Goal: Share content

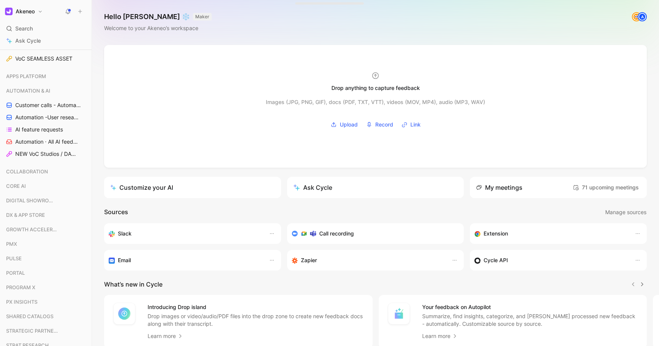
scroll to position [347, 0]
click at [53, 131] on span "AI feature requests" at bounding box center [39, 130] width 48 height 8
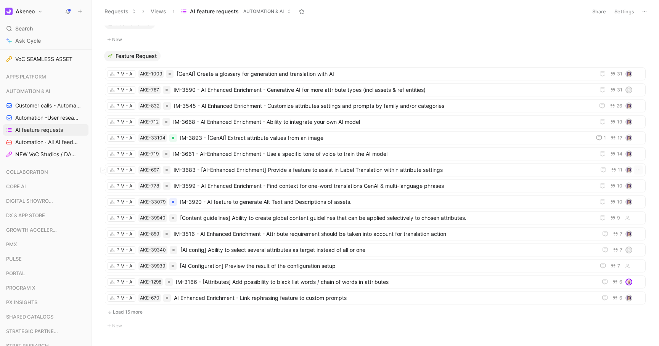
scroll to position [346, 0]
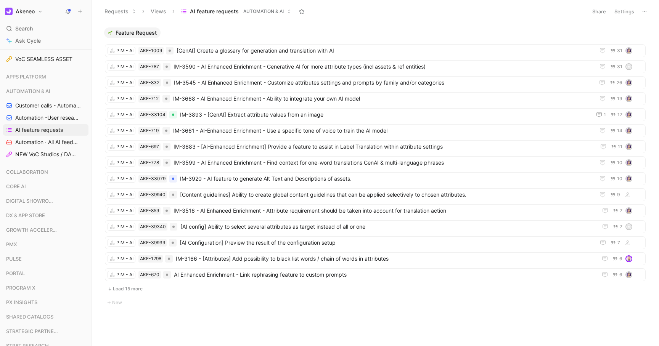
click at [123, 289] on button "Load 15 more" at bounding box center [375, 289] width 541 height 9
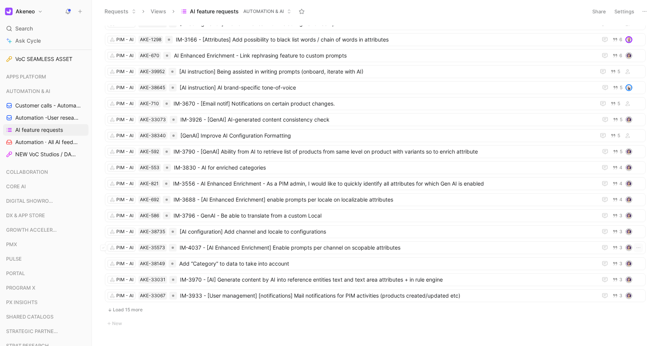
scroll to position [587, 0]
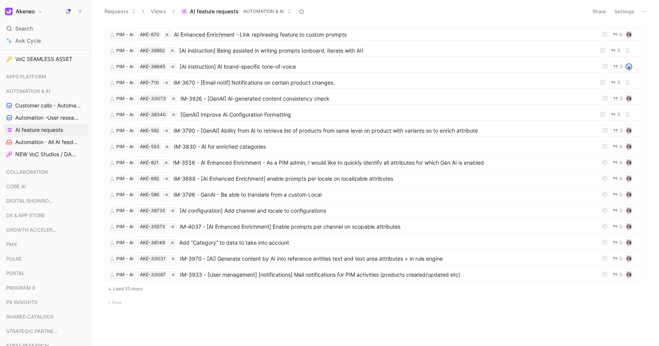
click at [135, 290] on button "Load 15 more" at bounding box center [375, 289] width 541 height 9
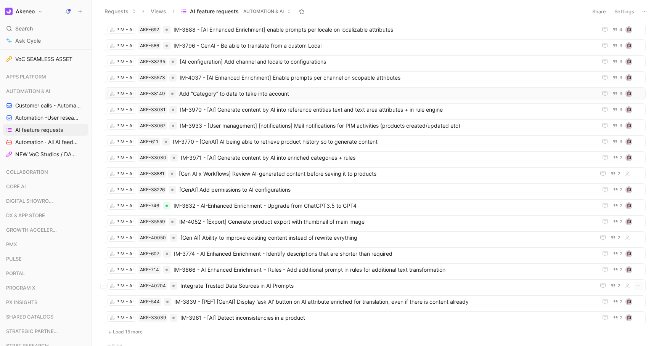
scroll to position [779, 0]
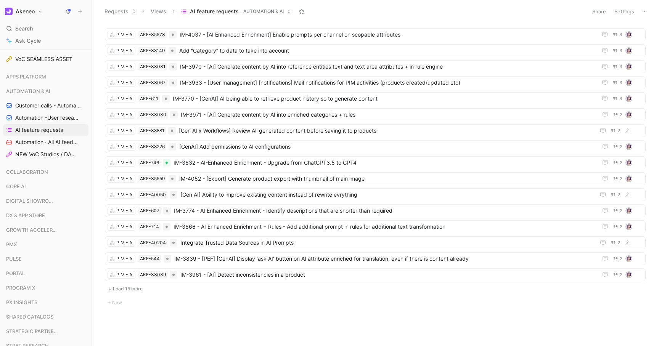
click at [123, 291] on button "Load 15 more" at bounding box center [375, 289] width 541 height 9
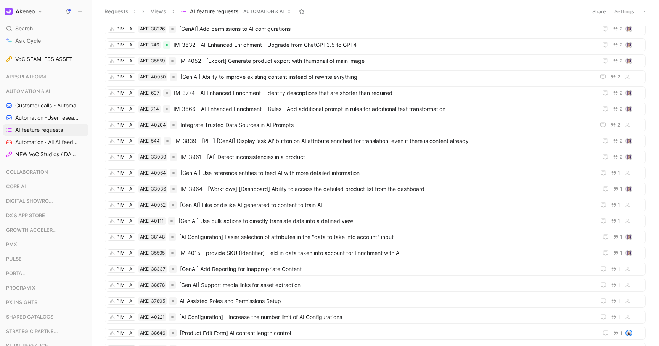
scroll to position [1021, 0]
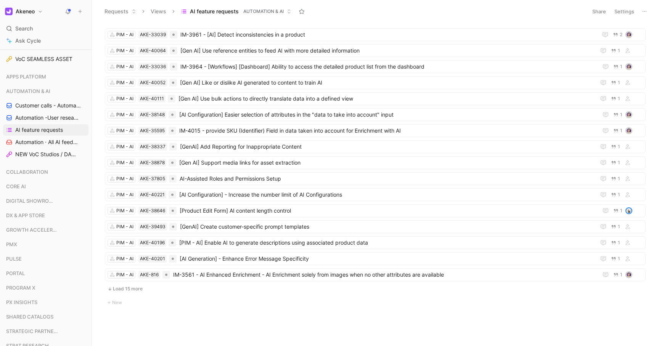
click at [135, 290] on button "Load 15 more" at bounding box center [375, 289] width 541 height 9
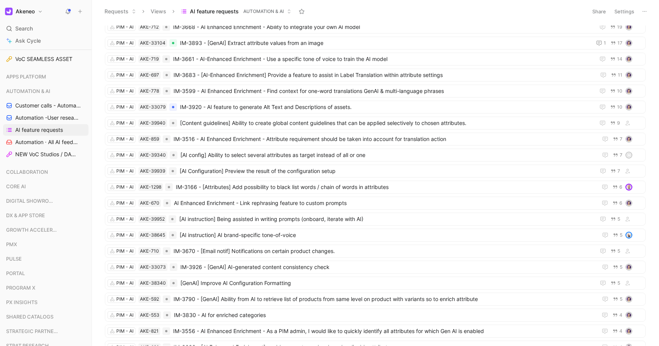
scroll to position [418, 0]
click at [317, 124] on span "[Content guidelines] Ability to create global content guidelines that can be ap…" at bounding box center [386, 123] width 412 height 9
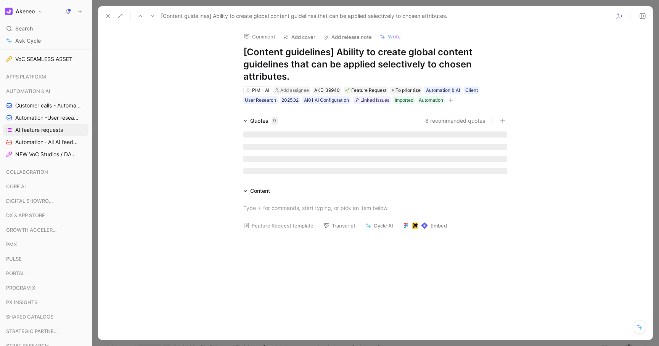
click at [630, 15] on icon at bounding box center [631, 16] width 6 height 6
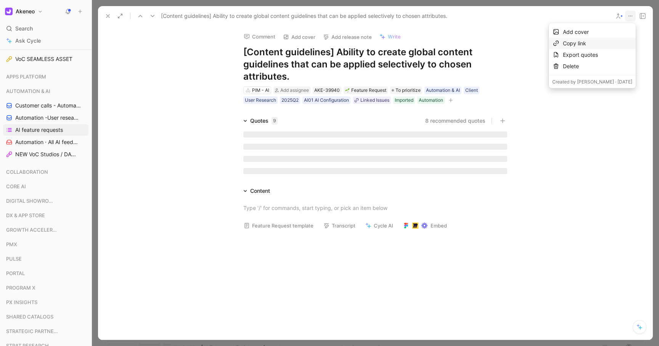
click at [610, 42] on div "Copy link" at bounding box center [597, 43] width 69 height 9
